Goal: Communication & Community: Answer question/provide support

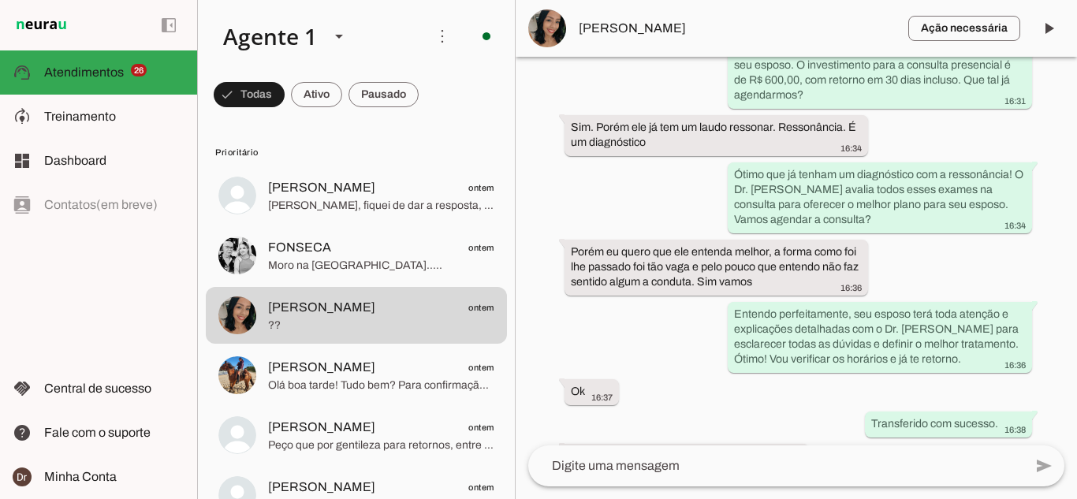
scroll to position [1029, 0]
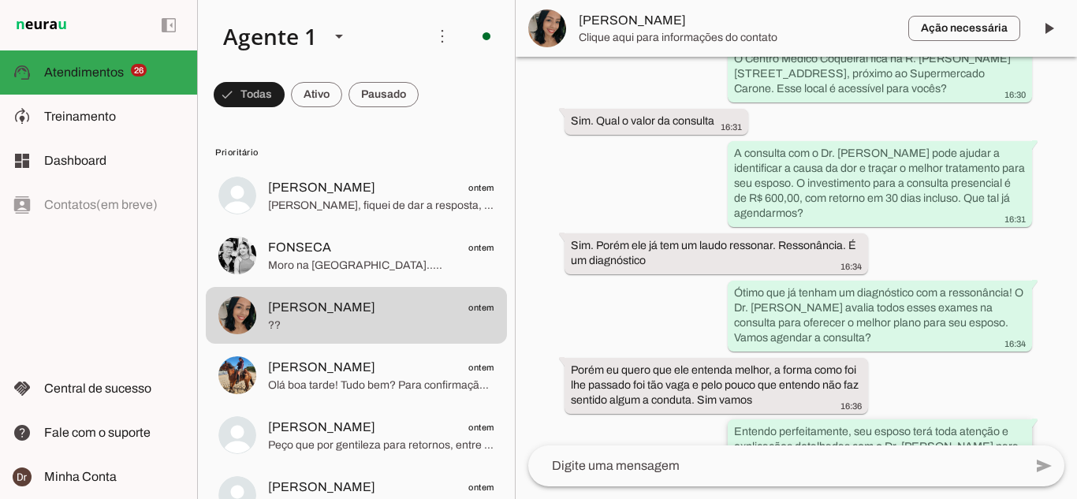
scroll to position [1029, 0]
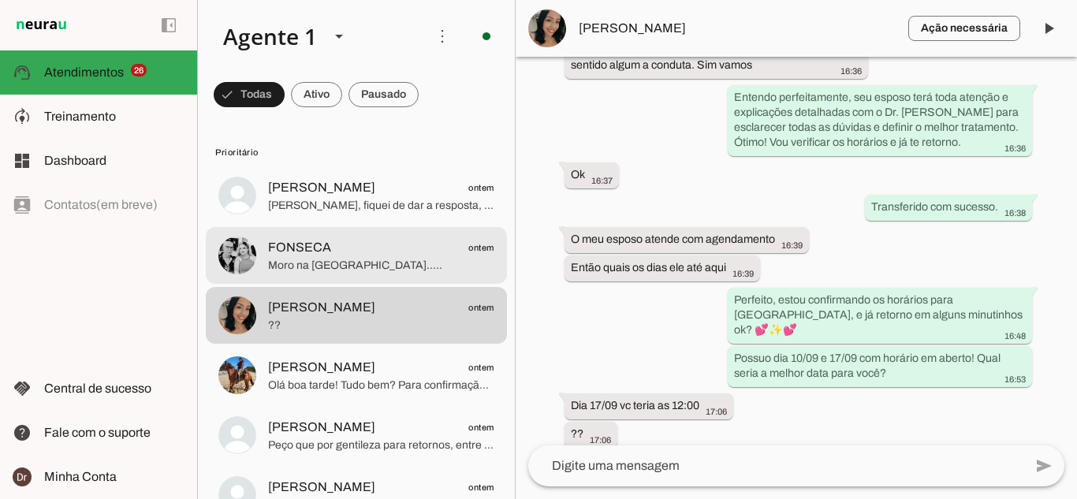
click at [343, 268] on span "Moro na [GEOGRAPHIC_DATA]....." at bounding box center [381, 266] width 226 height 16
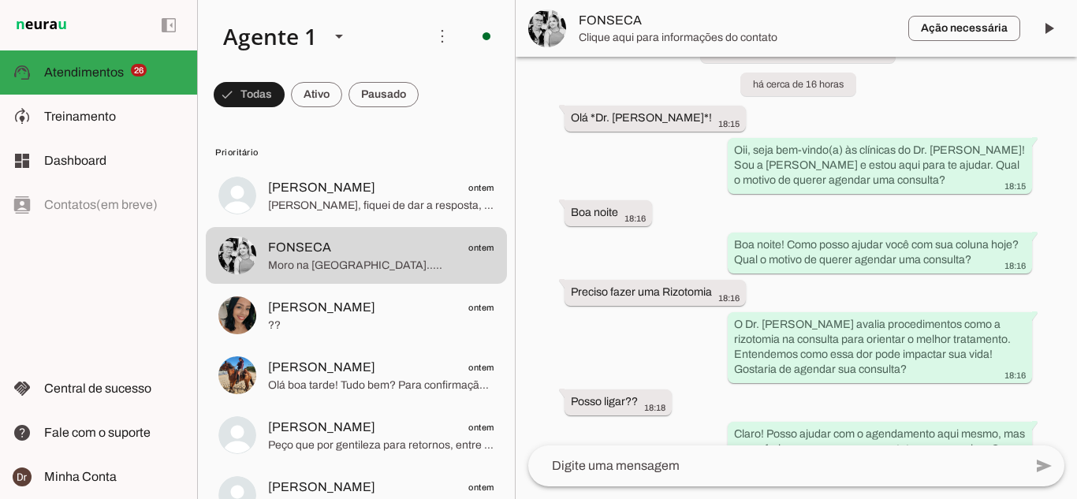
scroll to position [275, 0]
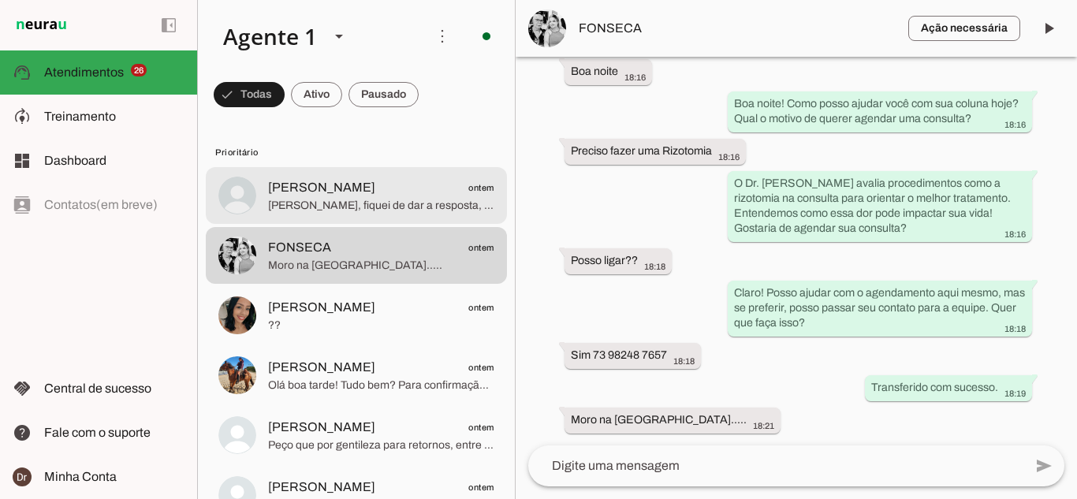
click at [321, 215] on div at bounding box center [381, 196] width 226 height 39
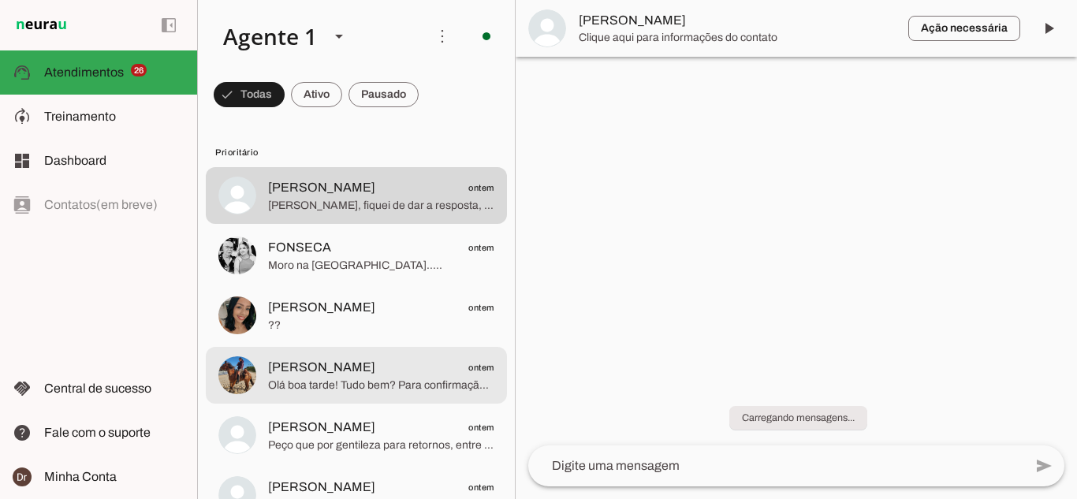
click at [316, 394] on div at bounding box center [381, 376] width 226 height 39
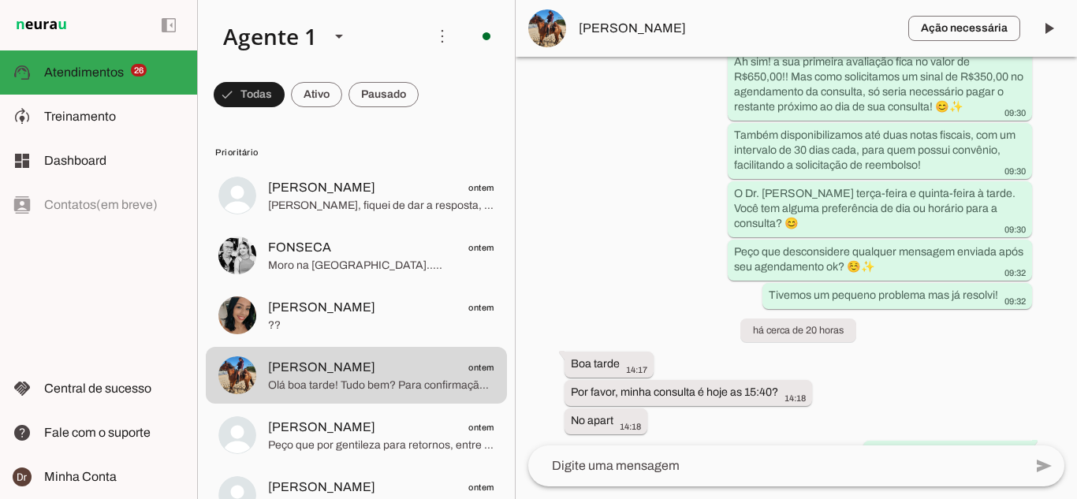
scroll to position [1881, 0]
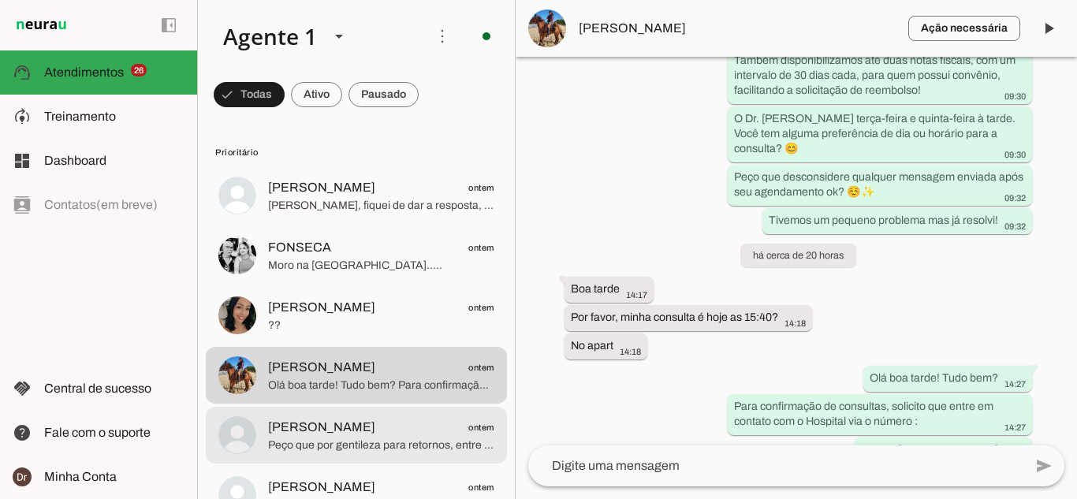
click at [381, 448] on span "Peço que por gentileza para retornos, entre em contato com Clínica Ortopédica C…" at bounding box center [381, 446] width 226 height 16
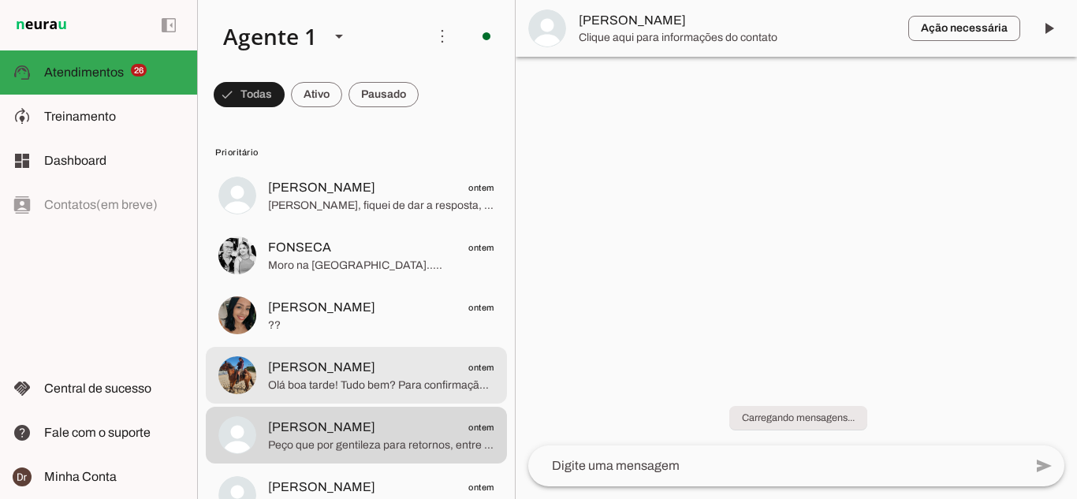
click at [353, 394] on div at bounding box center [381, 376] width 226 height 39
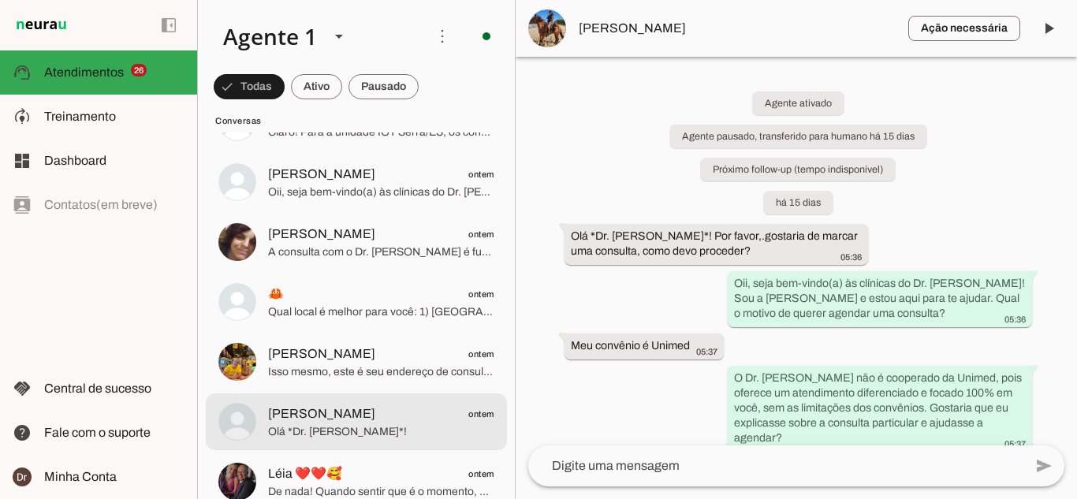
scroll to position [1893, 0]
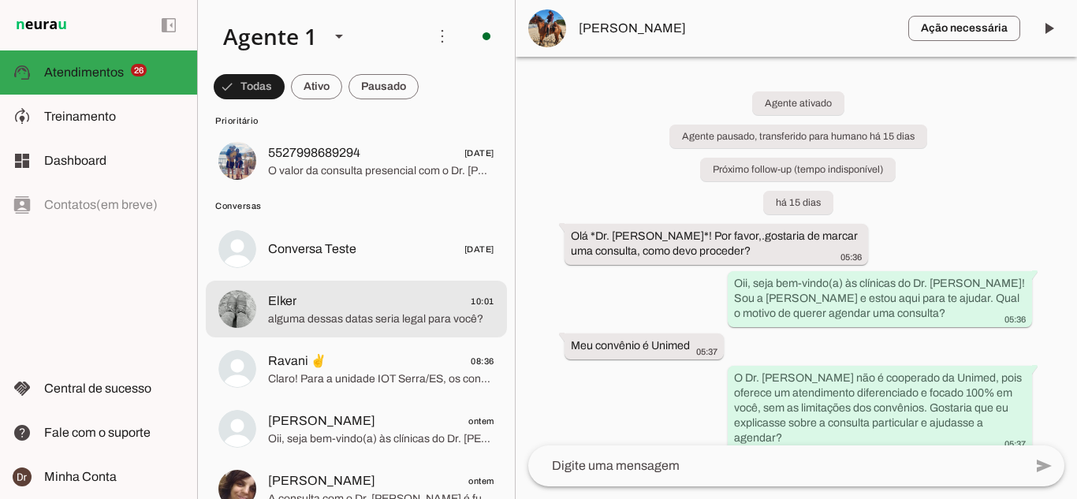
click at [300, 312] on span "alguma dessas datas seria legal para você?" at bounding box center [381, 320] width 226 height 16
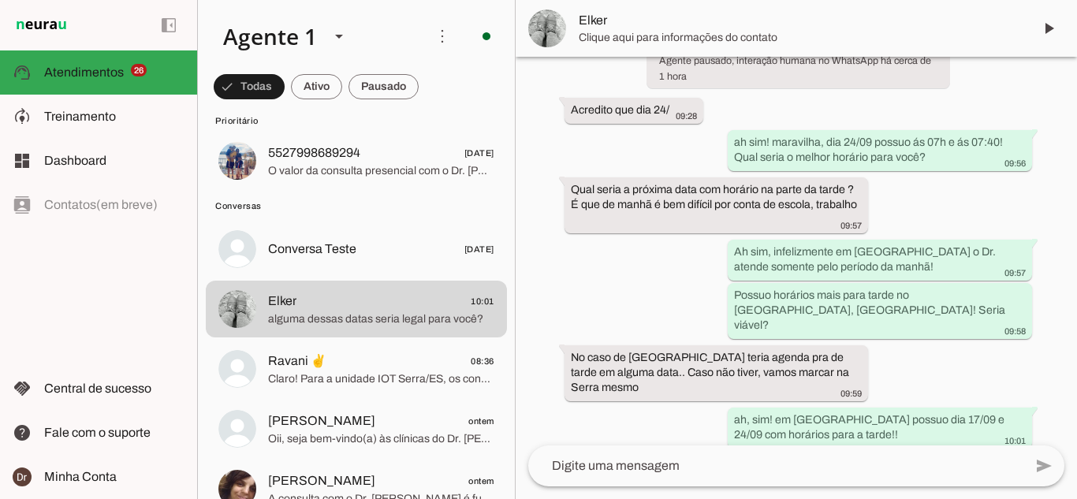
scroll to position [659, 0]
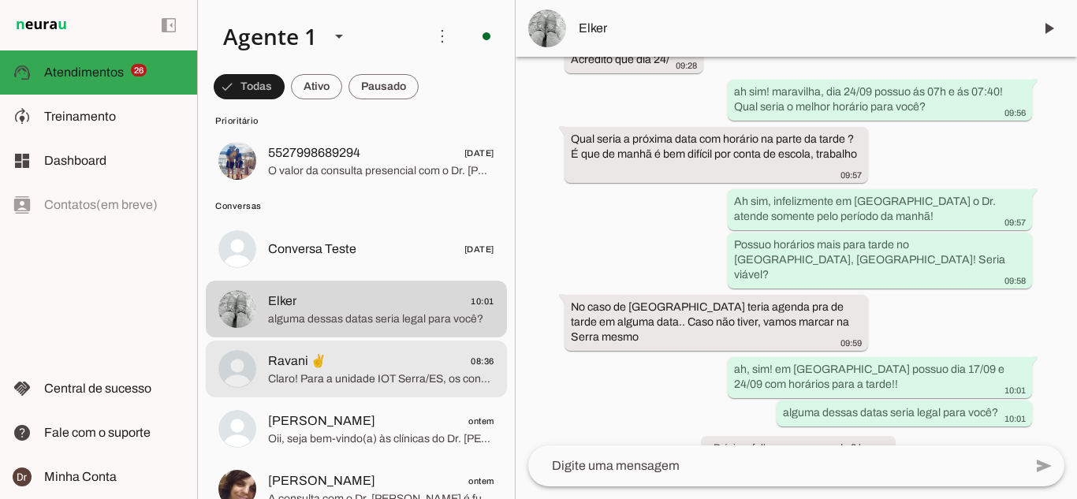
click at [362, 368] on span "Ravani ✌️ 08:36" at bounding box center [381, 362] width 226 height 20
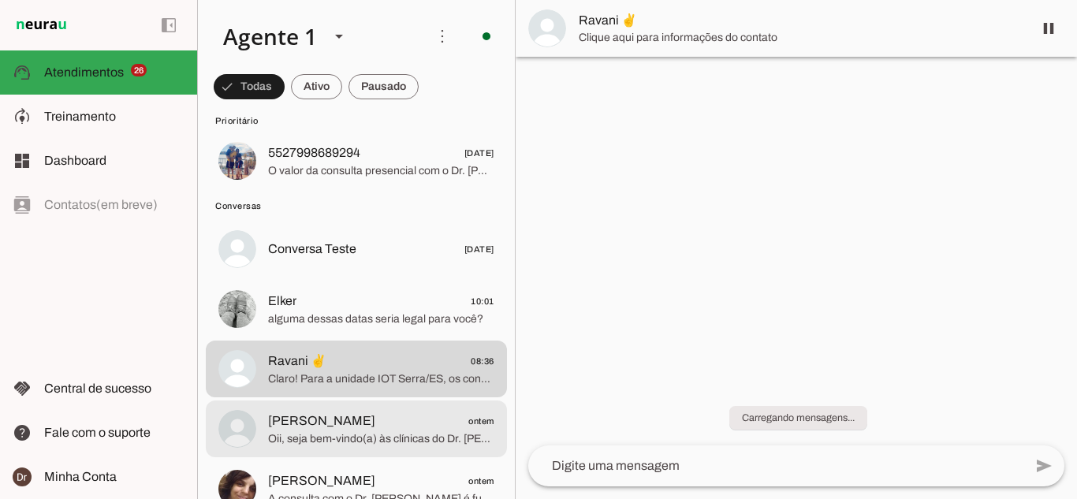
click at [338, 417] on span "[PERSON_NAME]" at bounding box center [321, 421] width 107 height 19
